Goal: Information Seeking & Learning: Learn about a topic

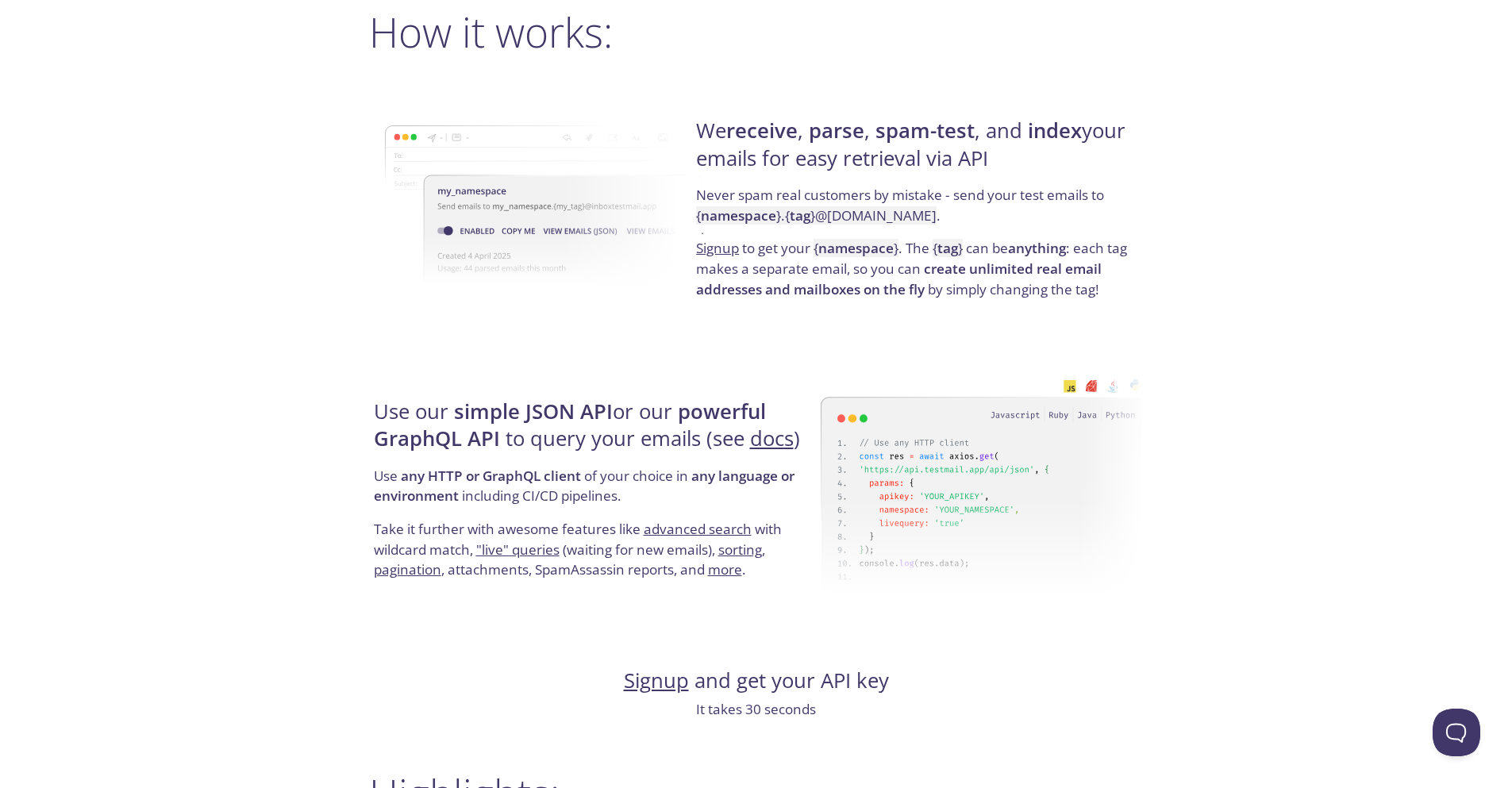
scroll to position [1143, 0]
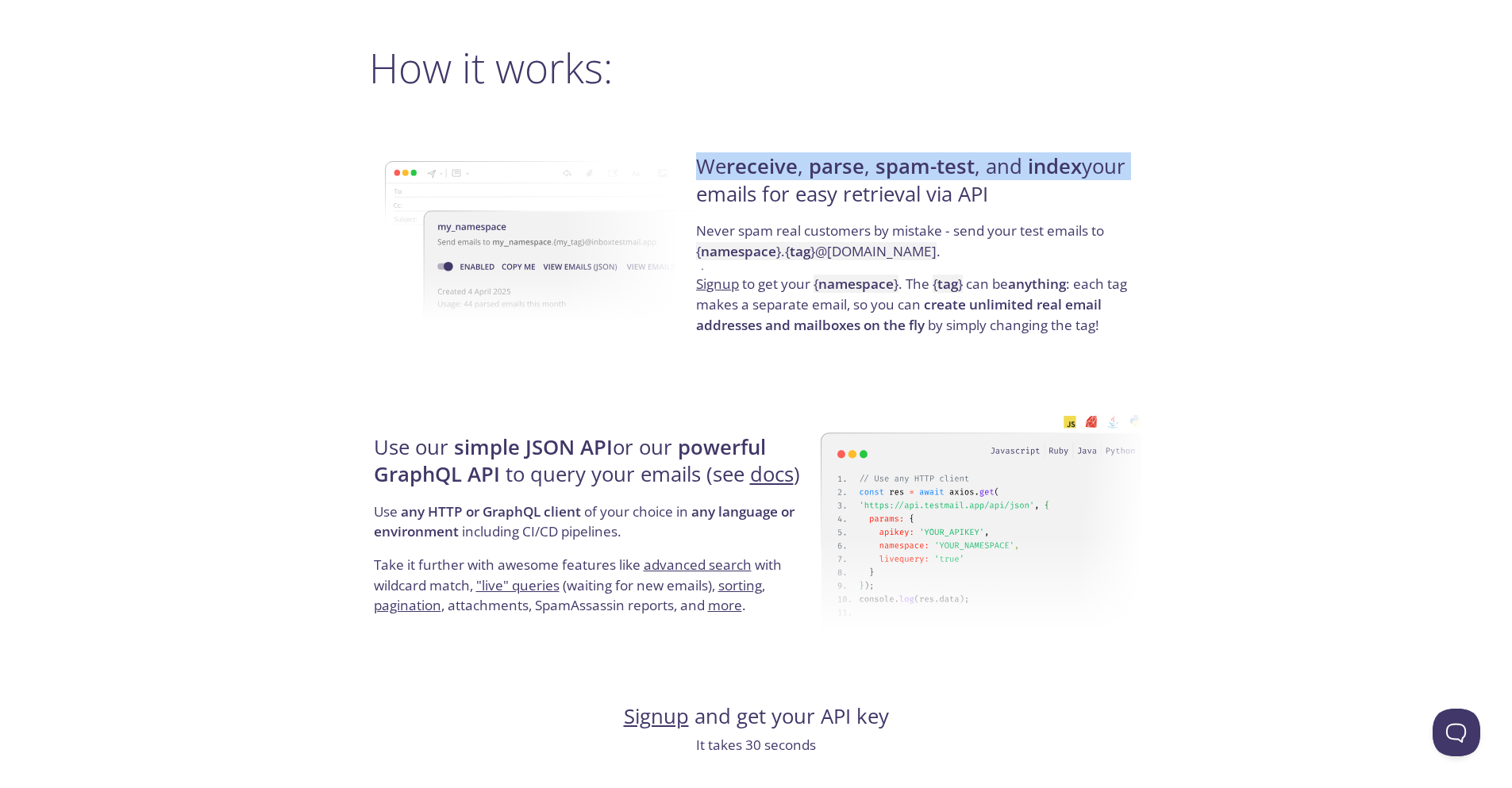
drag, startPoint x: 701, startPoint y: 165, endPoint x: 1168, endPoint y: 176, distance: 467.1
click at [1168, 176] on div "testmail .app Product Pricing Docs Blog Signup Signin Simple email testing Love…" at bounding box center [756, 739] width 1512 height 3731
click at [919, 135] on div "We receive , parse , spam-test , and index your emails for easy retrieval via A…" at bounding box center [917, 244] width 452 height 256
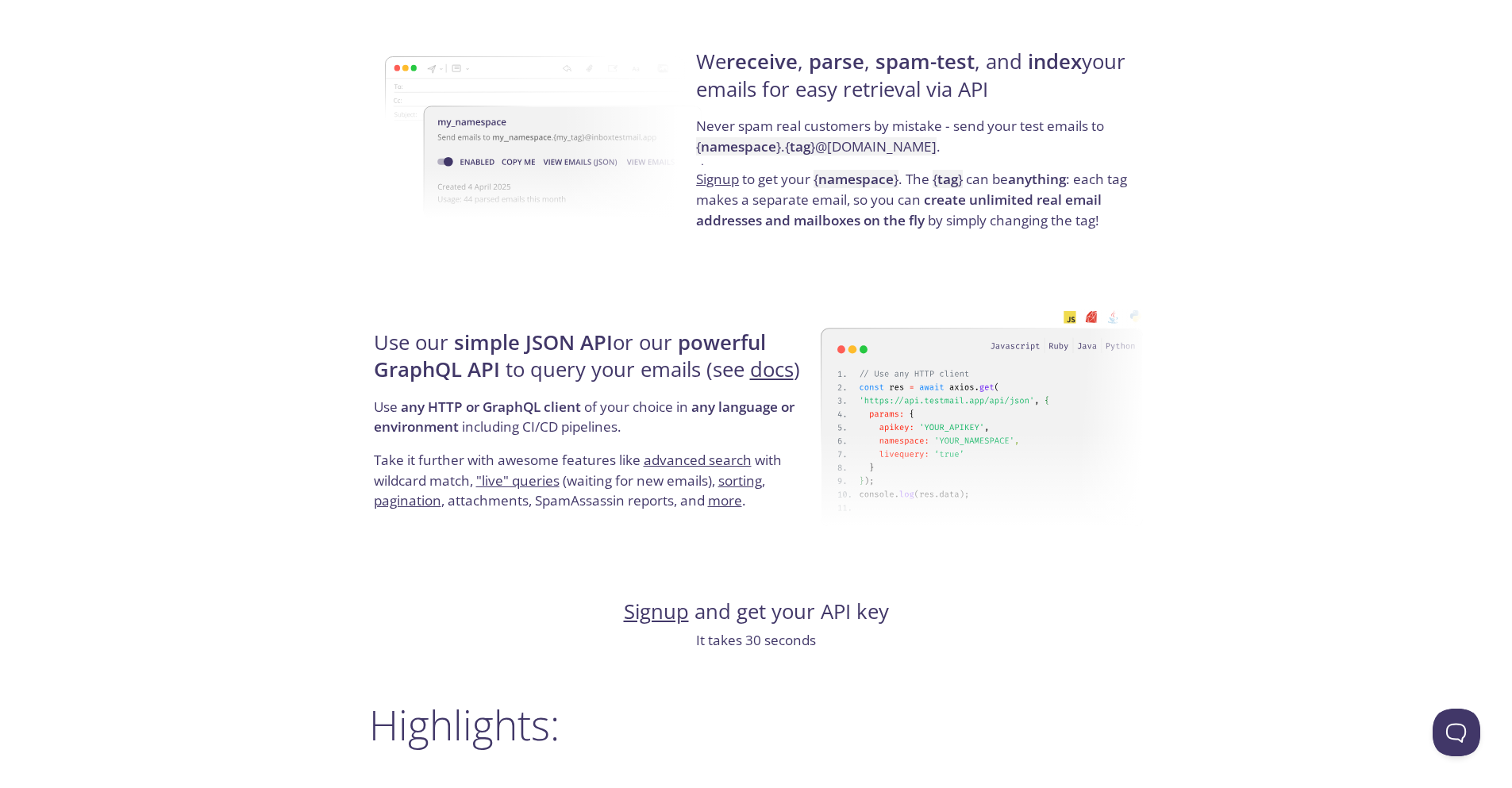
scroll to position [1285, 0]
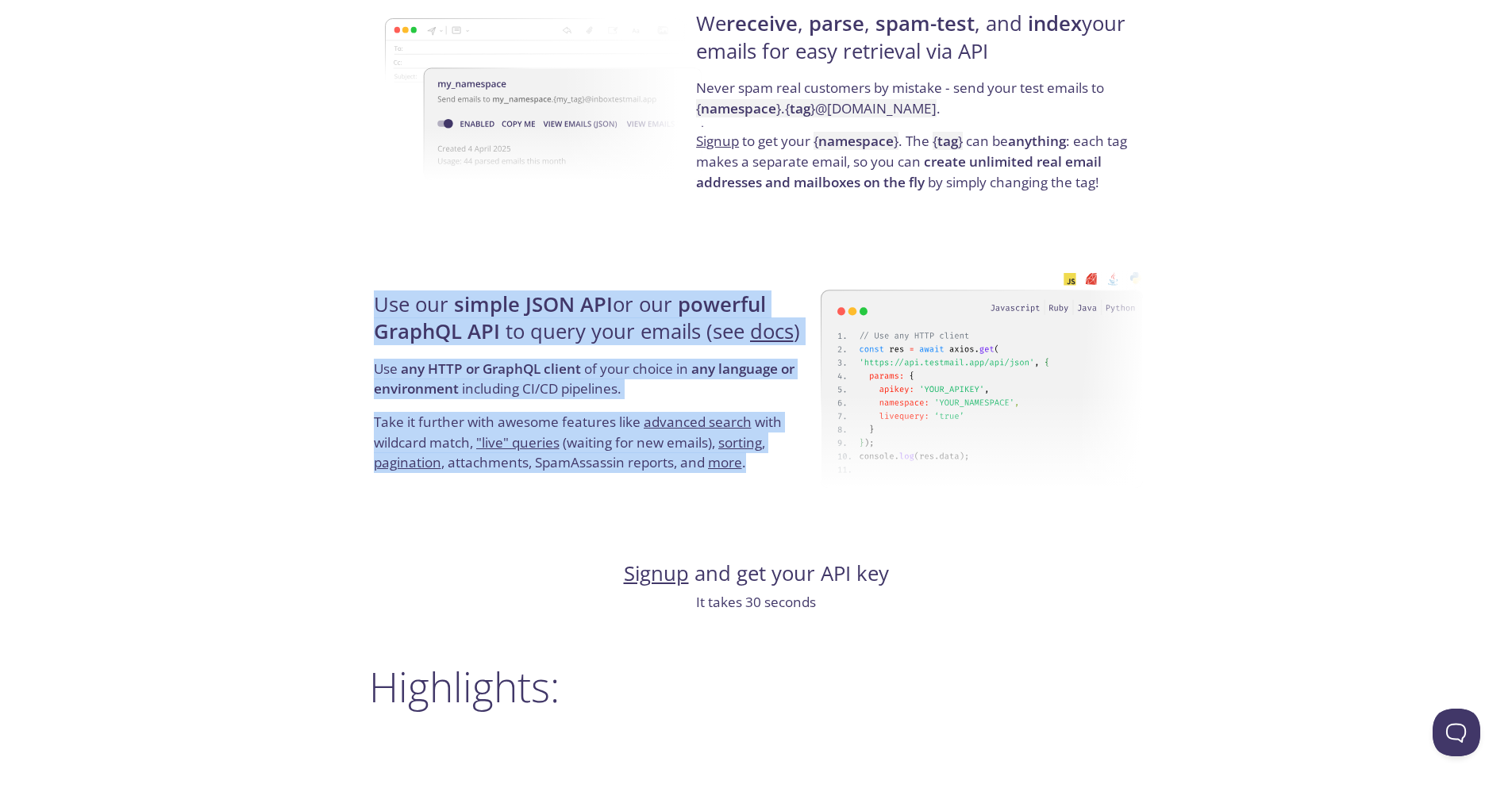
drag, startPoint x: 366, startPoint y: 311, endPoint x: 830, endPoint y: 348, distance: 465.5
click at [830, 348] on div "testmail .app Product Pricing Docs Blog Signup Signin Simple email testing Neve…" at bounding box center [756, 596] width 812 height 3731
click at [565, 321] on h4 "Use our simple JSON API or our powerful GraphQL API to query your emails (see d…" at bounding box center [595, 325] width 442 height 67
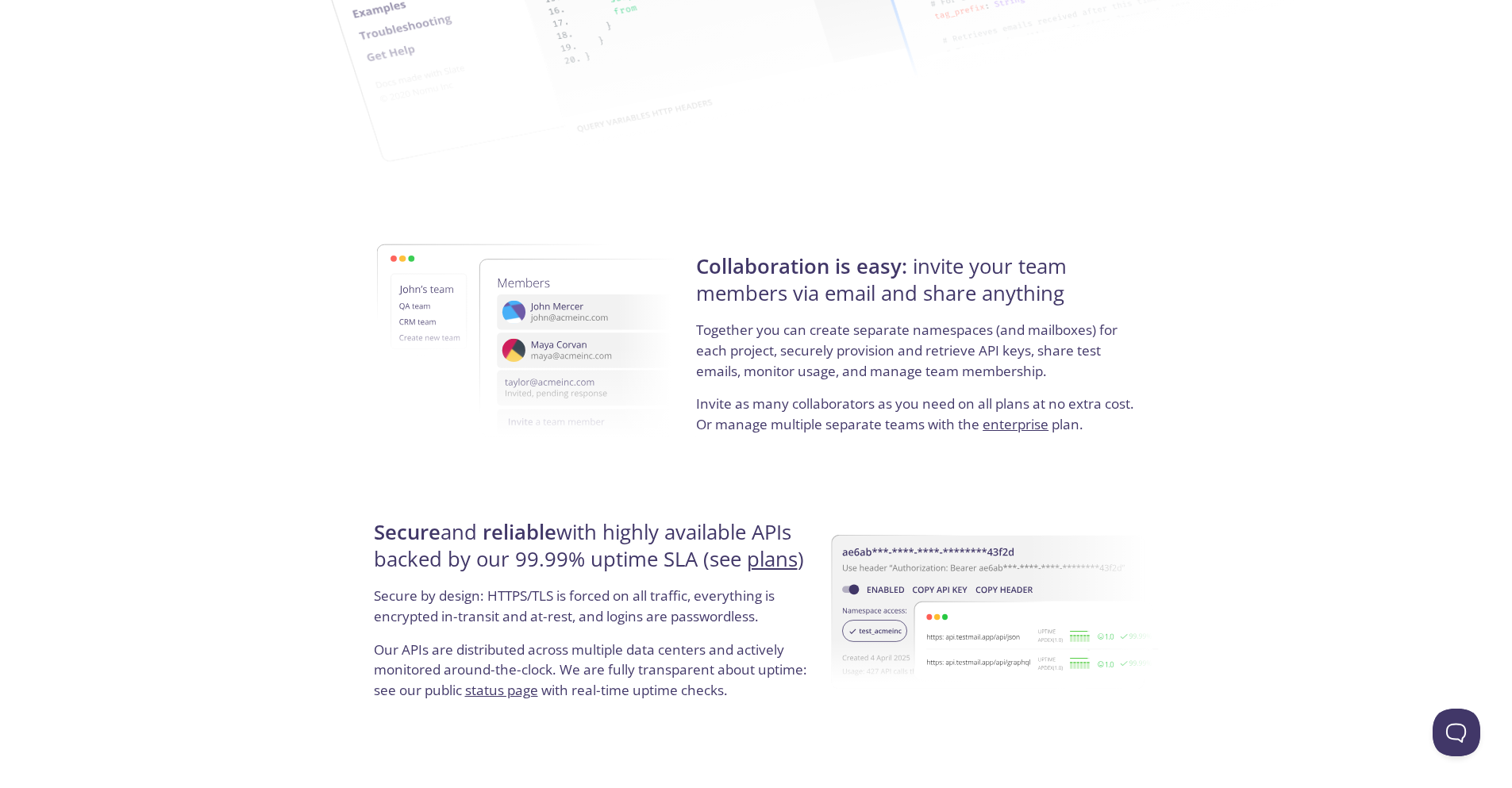
scroll to position [2554, 0]
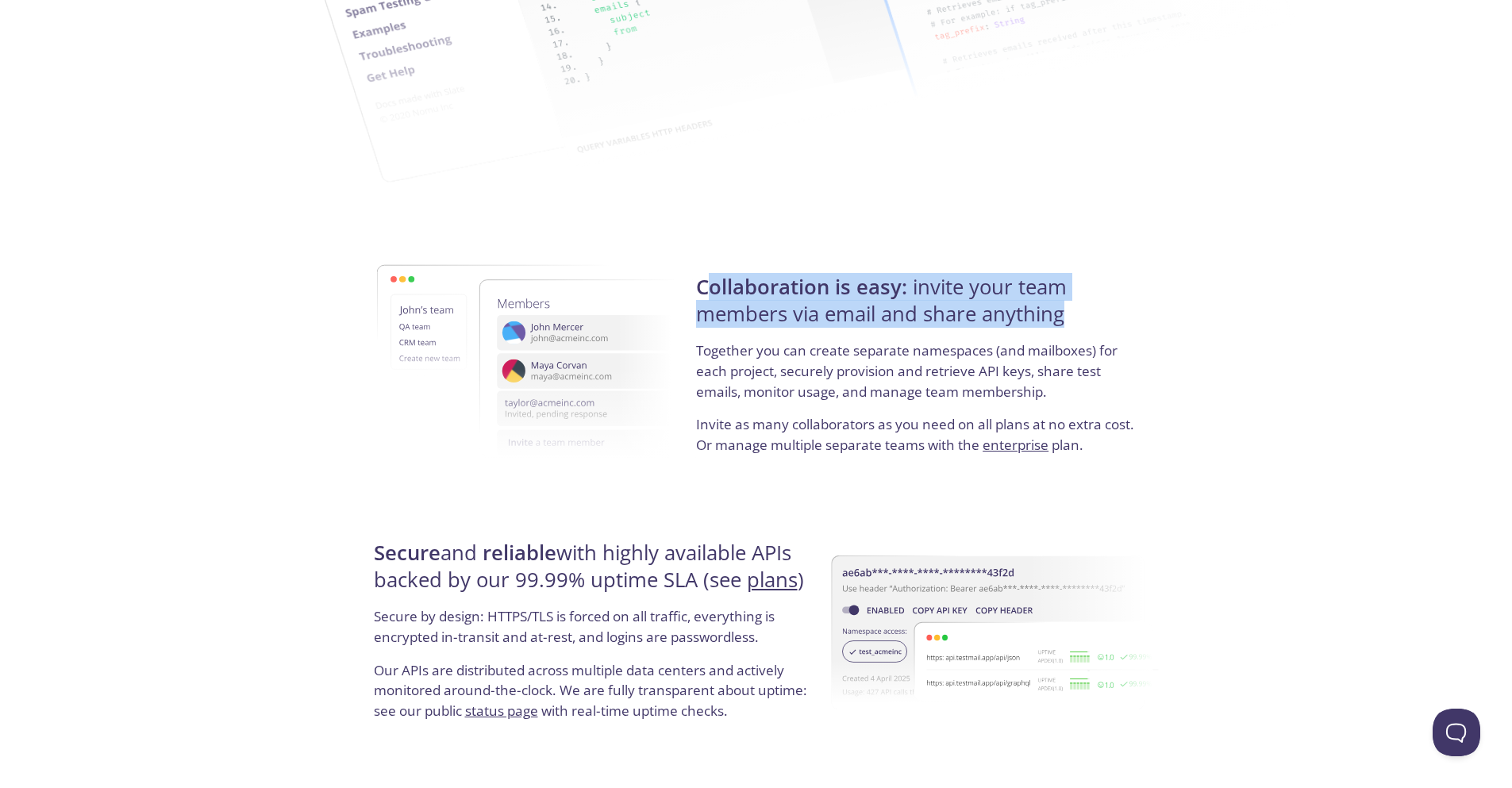
drag, startPoint x: 711, startPoint y: 274, endPoint x: 1136, endPoint y: 307, distance: 426.3
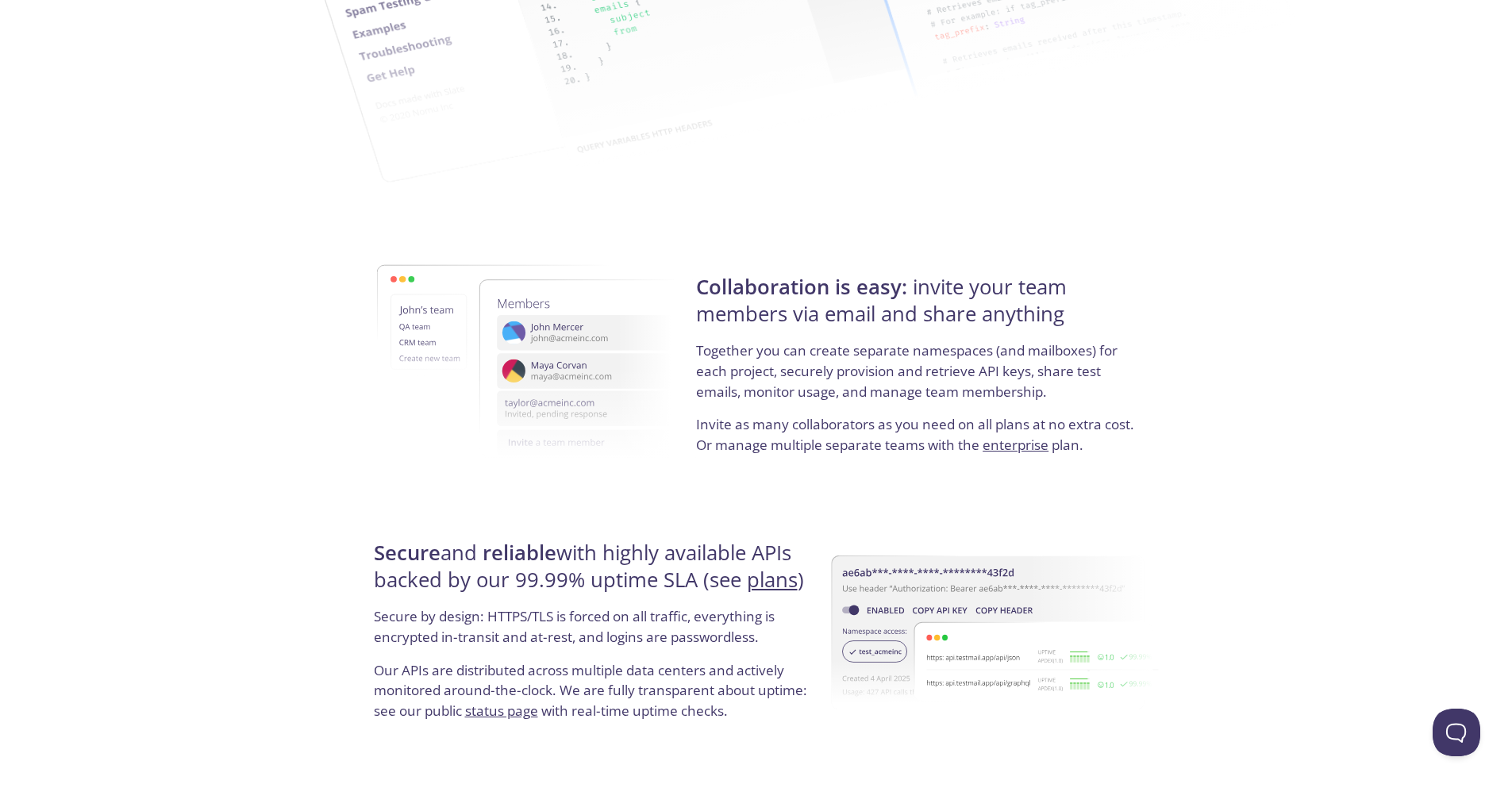
click at [1045, 274] on h4 "Collaboration is easy: invite your team members via email and share anything" at bounding box center [917, 308] width 442 height 67
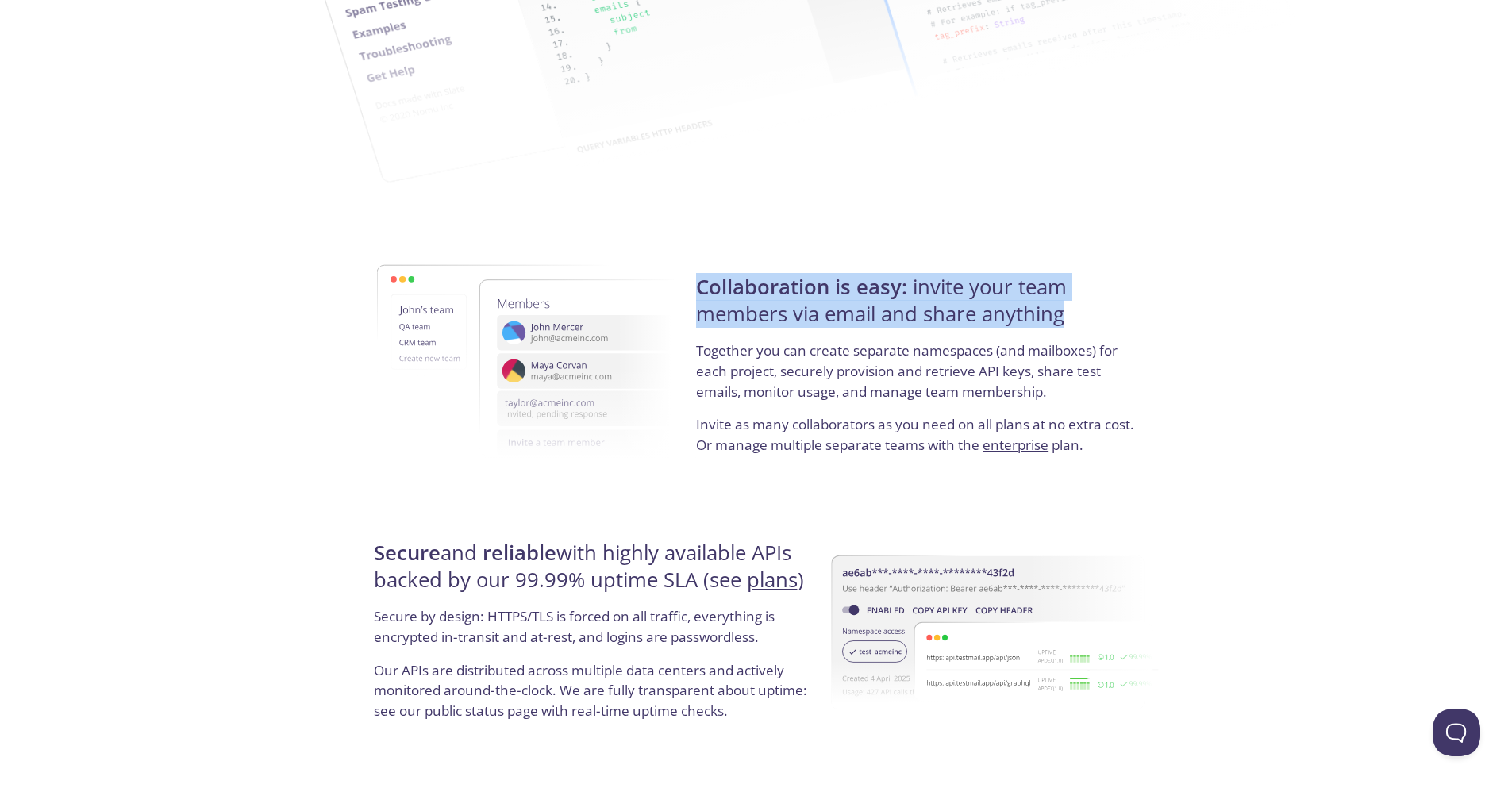
drag, startPoint x: 1023, startPoint y: 299, endPoint x: 696, endPoint y: 278, distance: 327.7
click at [696, 278] on h4 "Collaboration is easy: invite your team members via email and share anything" at bounding box center [917, 308] width 442 height 67
click at [737, 290] on strong "Collaboration is easy:" at bounding box center [802, 286] width 211 height 28
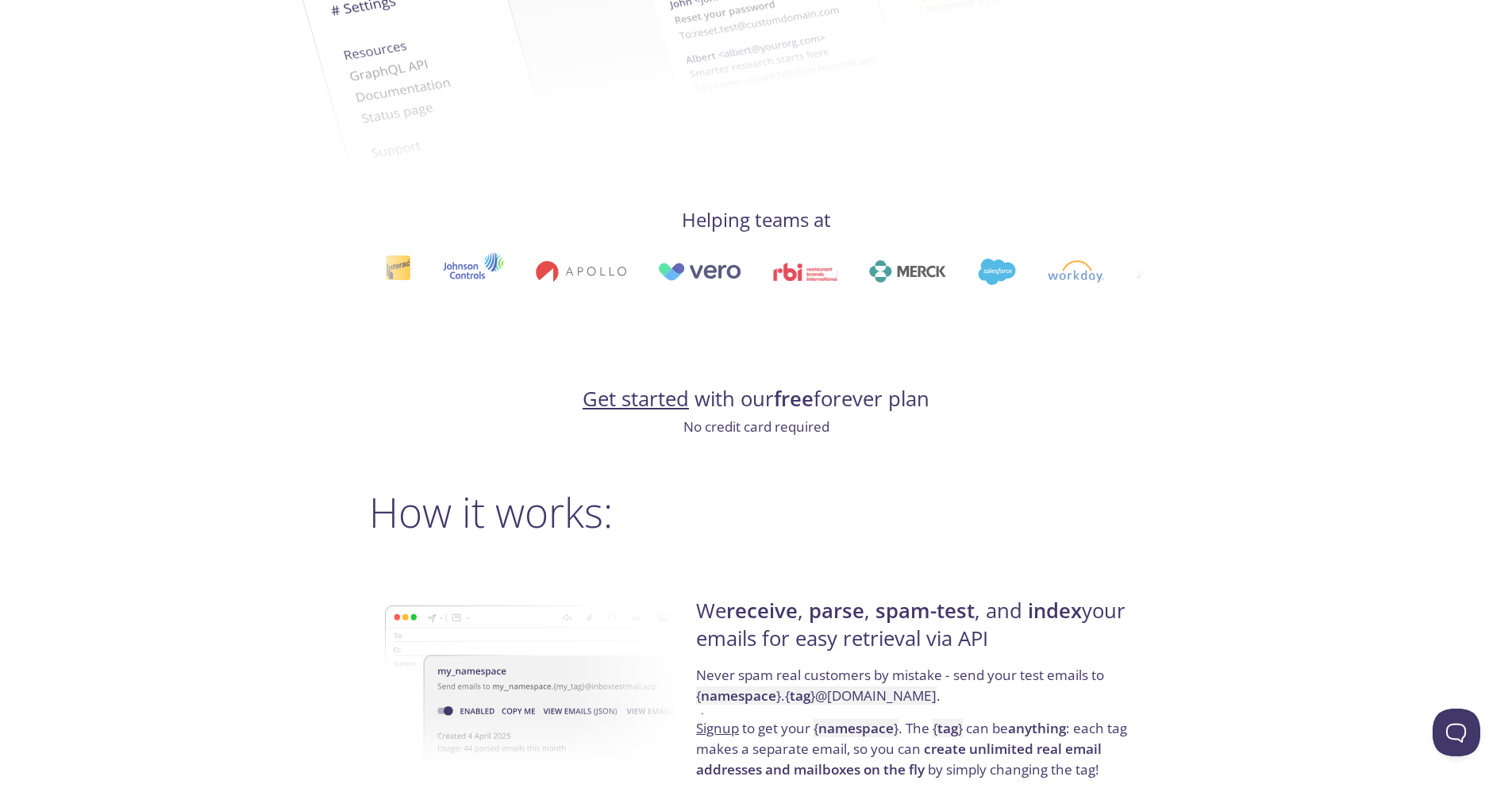
scroll to position [0, 0]
